Goal: Navigation & Orientation: Find specific page/section

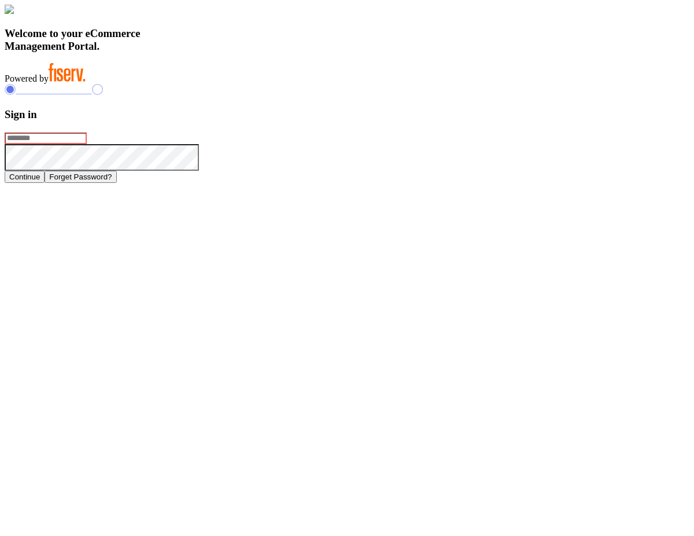
drag, startPoint x: 777, startPoint y: 263, endPoint x: 546, endPoint y: 212, distance: 236.6
click at [87, 144] on input "text" at bounding box center [46, 139] width 82 height 12
type input "**********"
click at [45, 183] on button "Continue" at bounding box center [25, 177] width 40 height 12
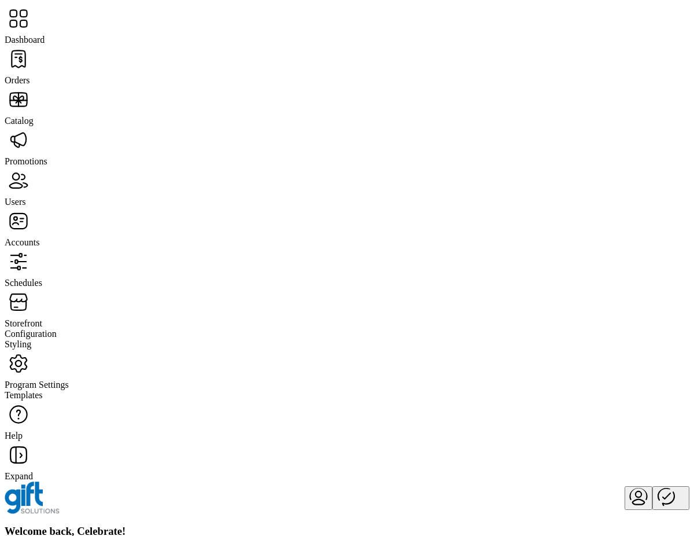
click at [41, 78] on div "Orders" at bounding box center [347, 65] width 685 height 41
click at [43, 108] on div "Catalog" at bounding box center [347, 106] width 685 height 41
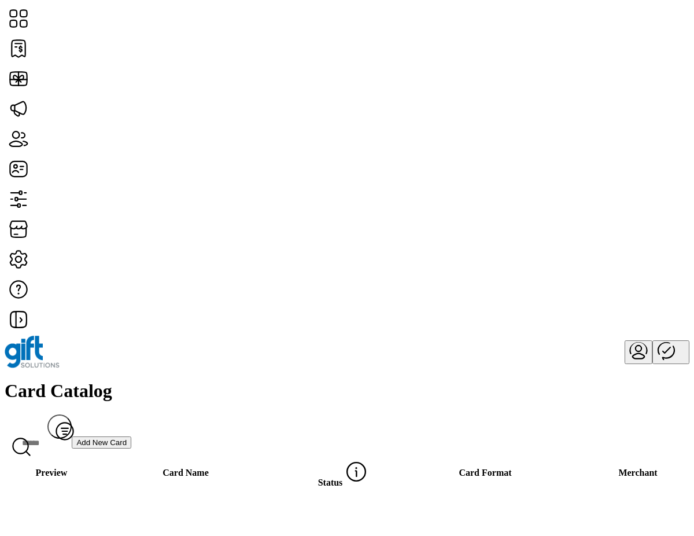
click at [332, 380] on div "Card Catalog Filter Add New Card" at bounding box center [347, 418] width 685 height 76
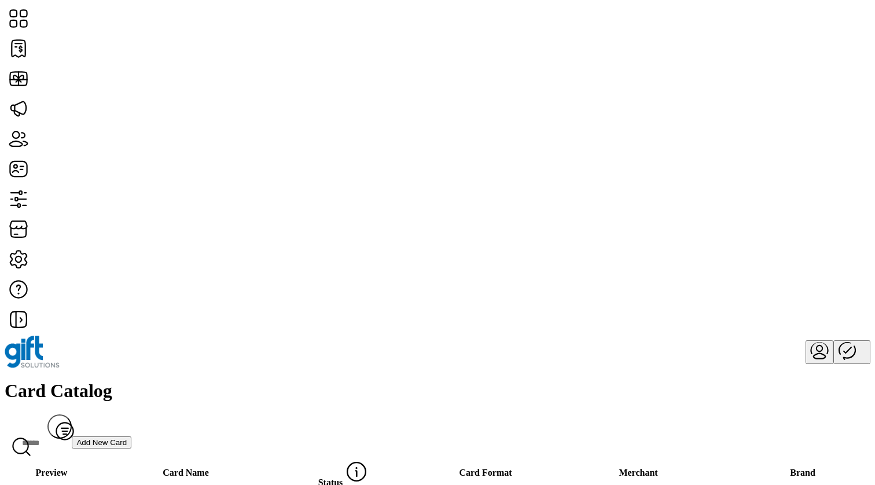
click at [447, 380] on div "Card Catalog Filter Add New Card" at bounding box center [438, 418] width 866 height 76
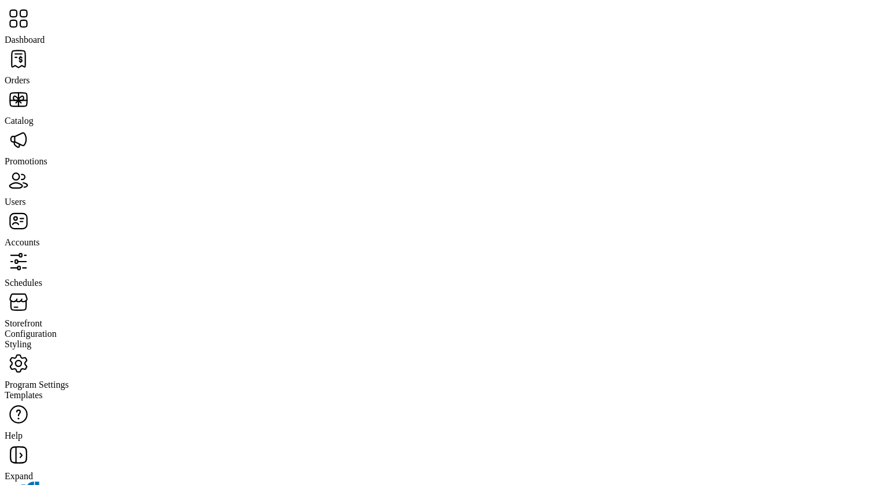
click at [45, 35] on span "Dashboard" at bounding box center [25, 40] width 40 height 10
click at [28, 72] on icon at bounding box center [19, 59] width 28 height 28
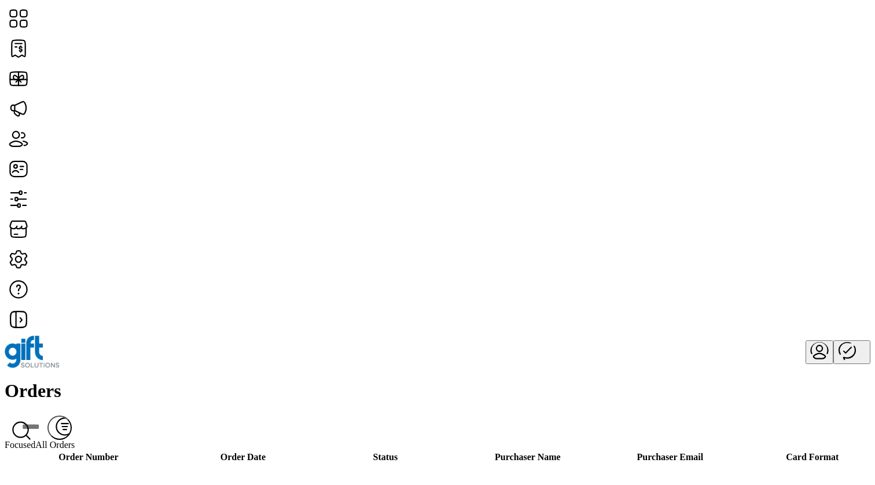
click at [297, 380] on div "Orders Filter Focused All Orders" at bounding box center [438, 414] width 866 height 69
click at [366, 380] on div "Orders Filter Focused All Orders" at bounding box center [438, 414] width 866 height 69
click at [817, 345] on icon "menu" at bounding box center [820, 348] width 6 height 6
click at [785, 67] on span "Sign Out" at bounding box center [782, 61] width 33 height 9
click at [390, 278] on span "Sign Out" at bounding box center [375, 273] width 30 height 9
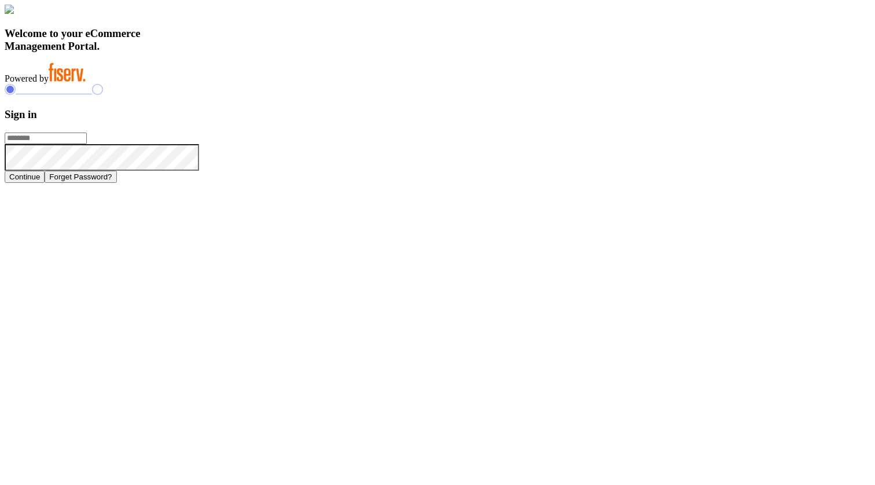
click at [508, 181] on form "Sign in Continue Forget Password?" at bounding box center [438, 145] width 866 height 75
click at [490, 84] on div "Welcome to your eCommerce Management Portal. Powered by" at bounding box center [438, 44] width 866 height 79
click at [535, 164] on div "Sign in Continue Forget Password?" at bounding box center [438, 133] width 866 height 98
